Goal: Information Seeking & Learning: Check status

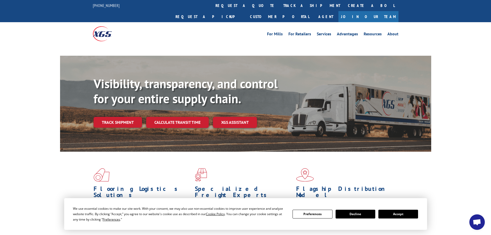
click at [390, 218] on button "Accept" at bounding box center [398, 214] width 40 height 9
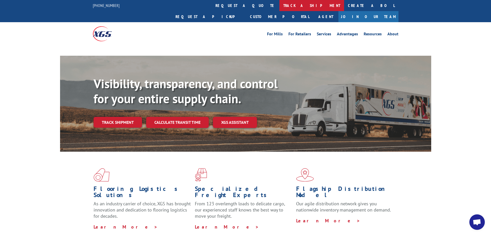
click at [279, 4] on link "track a shipment" at bounding box center [311, 5] width 65 height 11
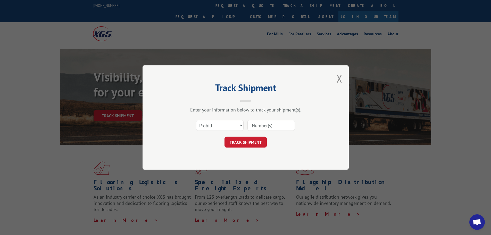
click at [268, 128] on input at bounding box center [270, 125] width 47 height 11
paste input "17001887"
type input "17001887"
click at [249, 141] on button "TRACK SHIPMENT" at bounding box center [245, 142] width 42 height 11
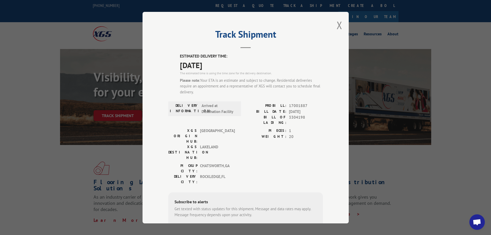
scroll to position [44, 0]
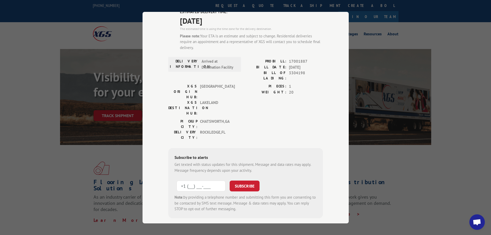
click at [190, 180] on input "+1 (___) ___-____" at bounding box center [201, 185] width 49 height 11
paste input "404) 201-0034"
type input "[PHONE_NUMBER]"
click at [244, 180] on button "SUBSCRIBE" at bounding box center [245, 185] width 30 height 11
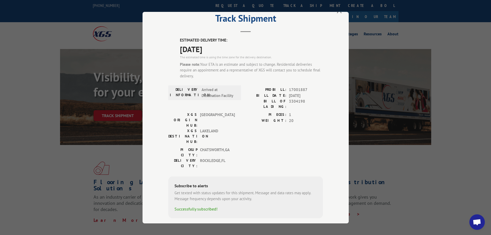
scroll to position [0, 0]
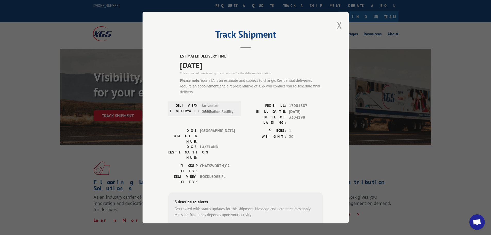
click at [337, 25] on button "Close modal" at bounding box center [340, 25] width 6 height 14
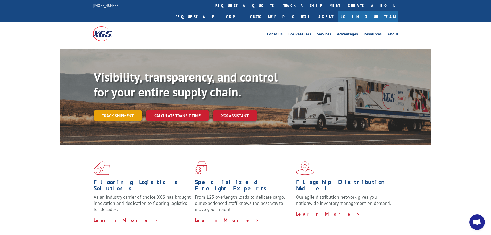
click at [131, 110] on link "Track shipment" at bounding box center [118, 115] width 48 height 11
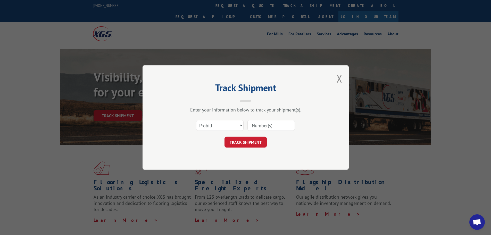
click at [277, 126] on input at bounding box center [270, 125] width 47 height 11
paste input "17001887"
type input "17001887"
click at [246, 140] on button "TRACK SHIPMENT" at bounding box center [245, 142] width 42 height 11
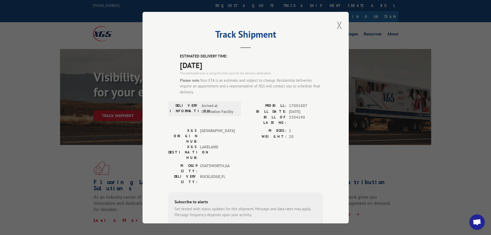
click at [337, 26] on button "Close modal" at bounding box center [340, 25] width 6 height 14
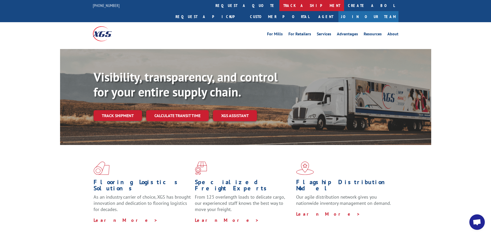
click at [279, 5] on link "track a shipment" at bounding box center [311, 5] width 65 height 11
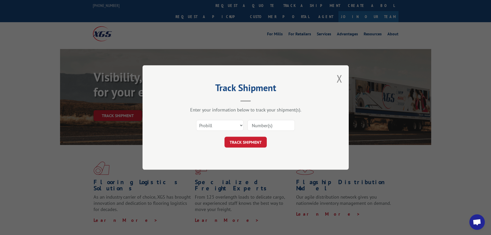
click at [258, 124] on input at bounding box center [270, 125] width 47 height 11
type input "17001887"
click at [256, 143] on button "TRACK SHIPMENT" at bounding box center [245, 142] width 42 height 11
